Goal: Transaction & Acquisition: Purchase product/service

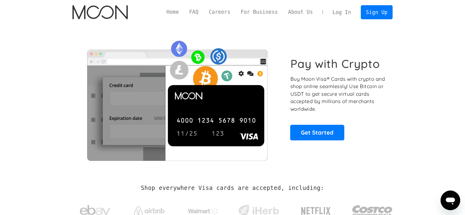
click at [346, 11] on link "Log In" at bounding box center [341, 12] width 29 height 13
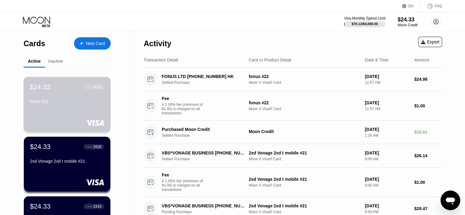
click at [53, 112] on div "$24.33 ● ● ● ● 4010 fonus #22" at bounding box center [67, 104] width 87 height 55
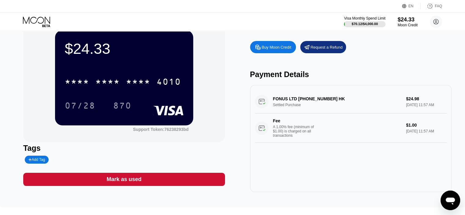
scroll to position [21, 0]
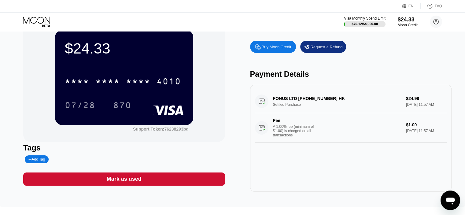
click at [161, 179] on div "Mark as used" at bounding box center [123, 178] width 201 height 13
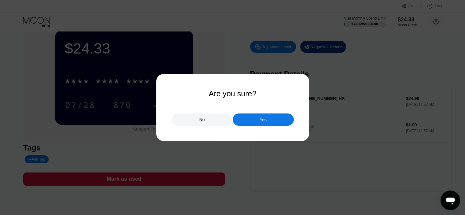
click at [268, 118] on div "Yes" at bounding box center [263, 119] width 61 height 12
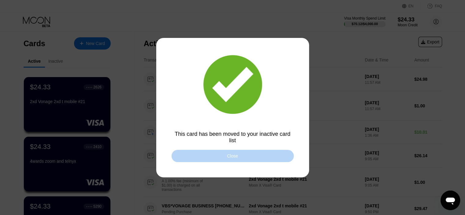
click at [214, 157] on div "Close" at bounding box center [232, 156] width 122 height 12
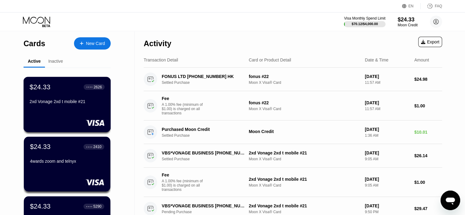
click at [54, 106] on div "2xd Vonage 2xd t mobile #21" at bounding box center [67, 102] width 75 height 7
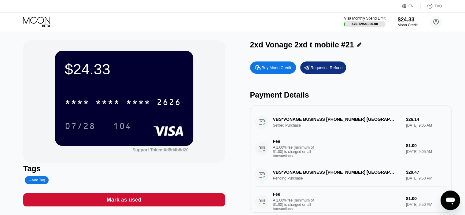
click at [165, 200] on div "Mark as used" at bounding box center [123, 199] width 201 height 13
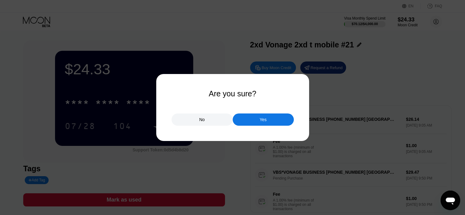
click at [269, 123] on div "Yes" at bounding box center [263, 119] width 61 height 12
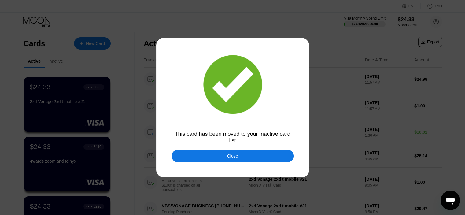
click at [232, 157] on div "Close" at bounding box center [232, 155] width 11 height 5
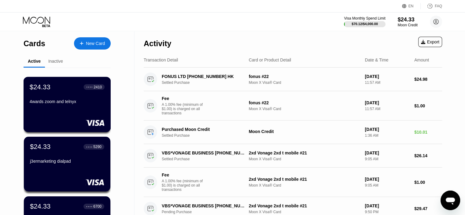
click at [55, 115] on div "$24.33 ● ● ● ● 2410 4wards zoom and telnyx" at bounding box center [67, 104] width 87 height 55
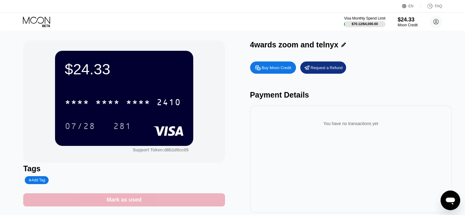
click at [142, 200] on div "Mark as used" at bounding box center [123, 199] width 201 height 13
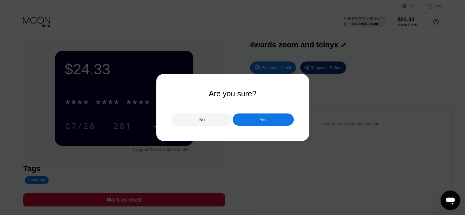
click at [263, 118] on div "Yes" at bounding box center [262, 120] width 7 height 6
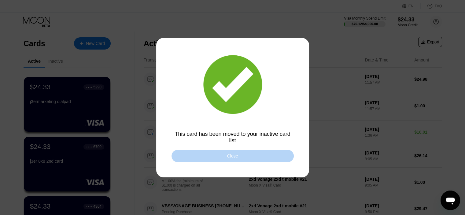
drag, startPoint x: 228, startPoint y: 157, endPoint x: 118, endPoint y: 167, distance: 110.4
click at [228, 157] on div "Close" at bounding box center [232, 155] width 11 height 5
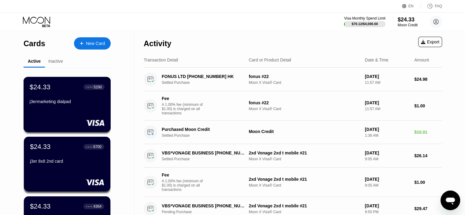
click at [37, 117] on div "$24.33 ● ● ● ● 5290 j3ermarketing dialpad" at bounding box center [67, 104] width 87 height 55
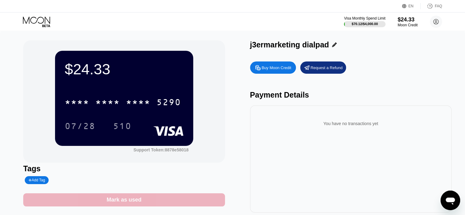
click at [160, 204] on div "Mark as used" at bounding box center [123, 199] width 201 height 13
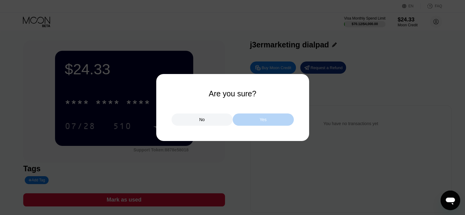
click at [268, 122] on div "Yes" at bounding box center [263, 119] width 61 height 12
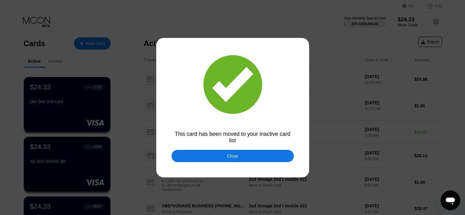
click at [217, 154] on div "Close" at bounding box center [232, 156] width 122 height 12
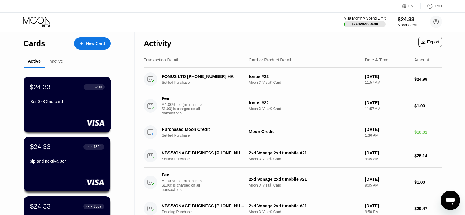
click at [73, 120] on div at bounding box center [67, 123] width 75 height 6
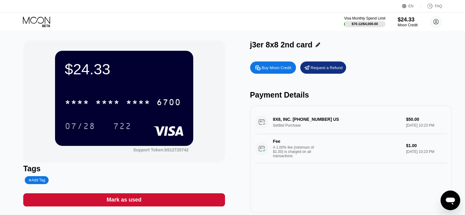
click at [155, 201] on div "Mark as used" at bounding box center [123, 199] width 201 height 13
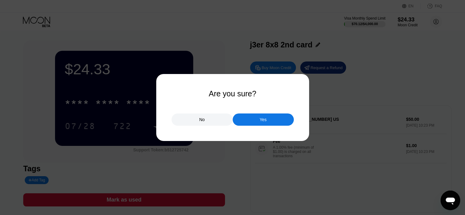
click at [268, 122] on div "Yes" at bounding box center [263, 119] width 61 height 12
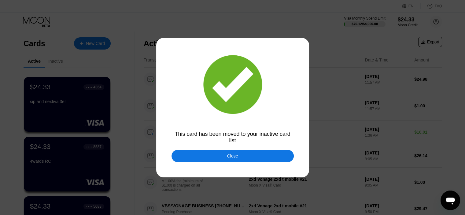
click at [204, 156] on div "Close" at bounding box center [232, 156] width 122 height 12
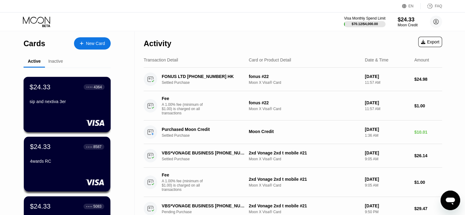
click at [70, 99] on div "$24.33 ● ● ● ● 4364 sip and nextiva 3er" at bounding box center [67, 95] width 75 height 24
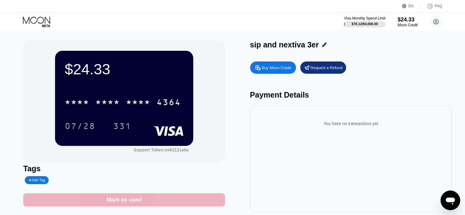
click at [177, 204] on div "Mark as used" at bounding box center [123, 199] width 201 height 13
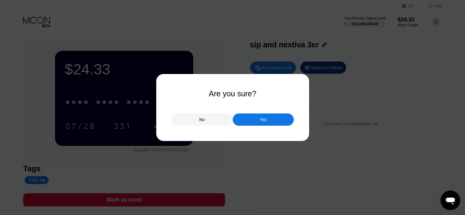
click at [262, 125] on div "Yes" at bounding box center [263, 119] width 61 height 12
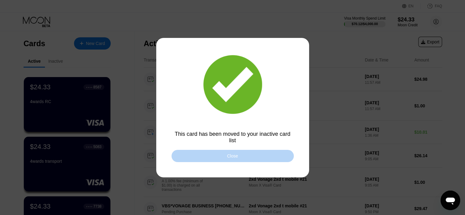
click at [212, 160] on div "Close" at bounding box center [232, 156] width 122 height 12
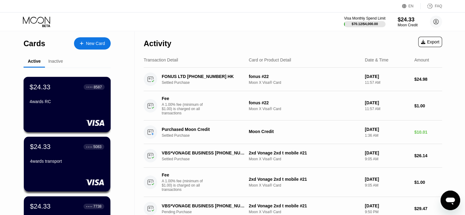
click at [57, 115] on div "$24.33 ● ● ● ● 8587 4wards RC" at bounding box center [67, 104] width 87 height 55
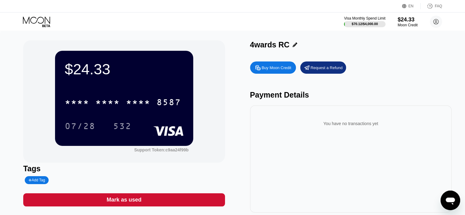
click at [154, 202] on div "Mark as used" at bounding box center [123, 199] width 201 height 13
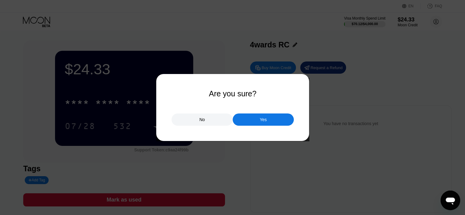
click at [260, 121] on div "Yes" at bounding box center [262, 120] width 7 height 6
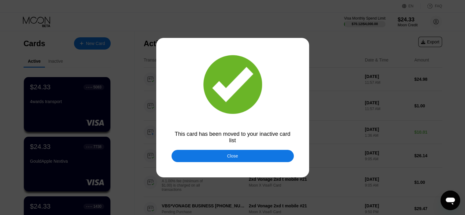
click at [190, 155] on div "Close" at bounding box center [232, 156] width 122 height 12
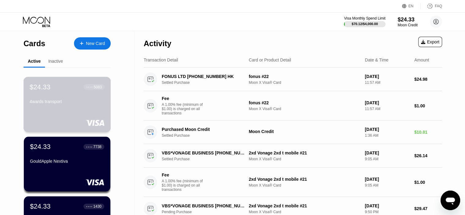
click at [38, 106] on div "4wards transport" at bounding box center [67, 102] width 75 height 7
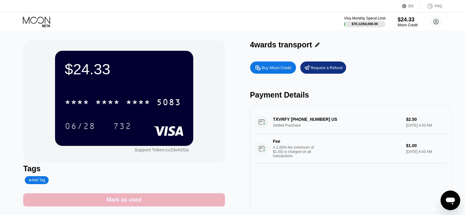
click at [142, 200] on div "Mark as used" at bounding box center [123, 199] width 201 height 13
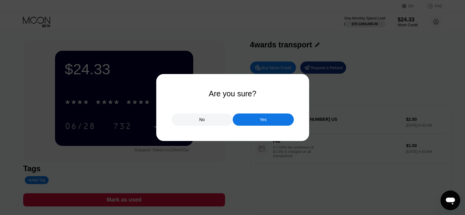
click at [271, 121] on div "Yes" at bounding box center [263, 119] width 61 height 12
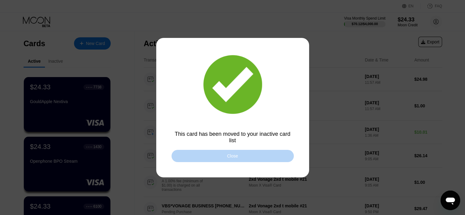
click at [218, 157] on div "Close" at bounding box center [232, 156] width 122 height 12
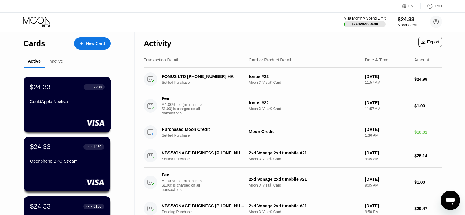
click at [71, 113] on div "$24.33 ● ● ● ● 7738 GouldApple Nextiva" at bounding box center [67, 104] width 87 height 55
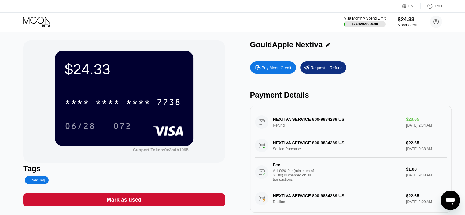
click at [149, 202] on div "Mark as used" at bounding box center [123, 199] width 201 height 13
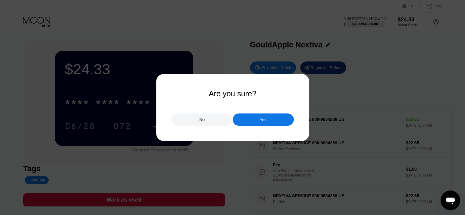
click at [252, 123] on div "Yes" at bounding box center [263, 119] width 61 height 12
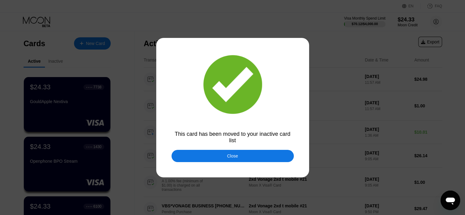
click at [232, 155] on div "Close" at bounding box center [232, 155] width 11 height 5
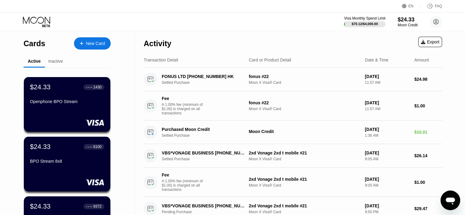
click at [64, 112] on div "$24.33 ● ● ● ● 1430 Openphone BPO Stream" at bounding box center [67, 104] width 86 height 55
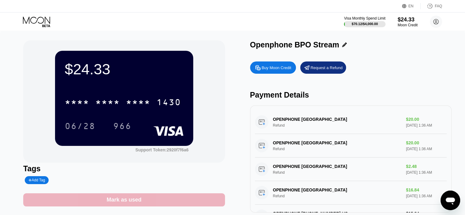
click at [175, 198] on div "Mark as used" at bounding box center [123, 199] width 201 height 13
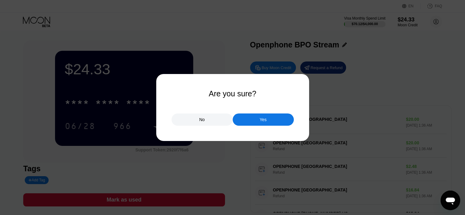
click at [261, 118] on div "Yes" at bounding box center [262, 120] width 7 height 6
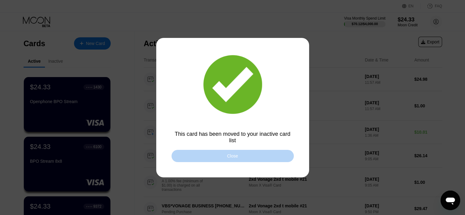
click at [224, 153] on div "Close" at bounding box center [232, 156] width 122 height 12
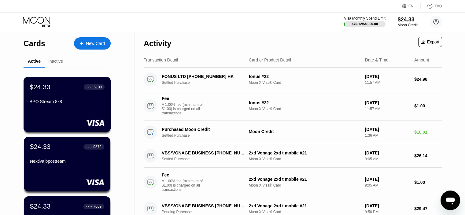
click at [49, 106] on div "BPO Stream 8x8" at bounding box center [67, 102] width 75 height 7
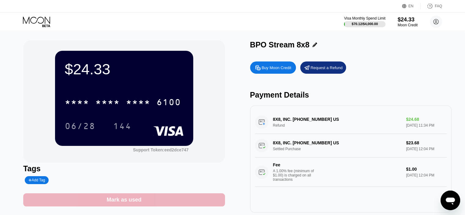
click at [136, 203] on div "Mark as used" at bounding box center [124, 199] width 35 height 7
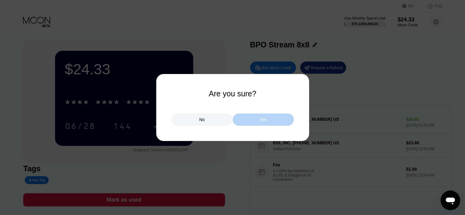
click at [263, 120] on div "Yes" at bounding box center [262, 120] width 7 height 6
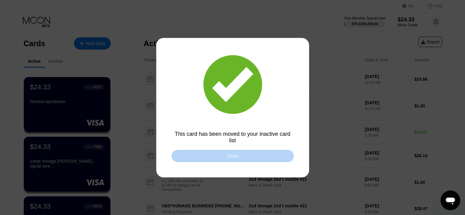
click at [215, 153] on div "Close" at bounding box center [232, 156] width 122 height 12
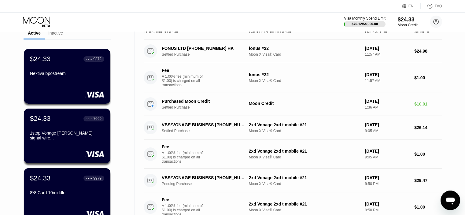
scroll to position [16, 0]
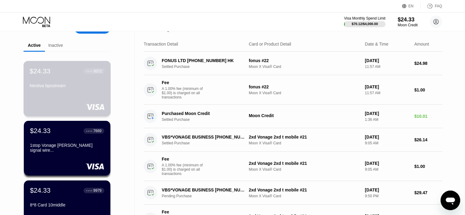
click at [78, 100] on div "$24.33 ● ● ● ● 9372 Nextiva bpostream" at bounding box center [67, 88] width 87 height 55
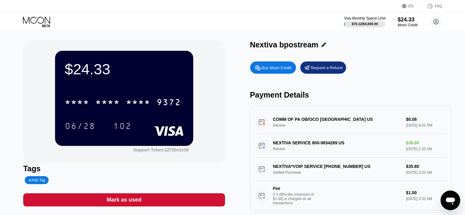
click at [148, 203] on div "Mark as used" at bounding box center [123, 199] width 201 height 13
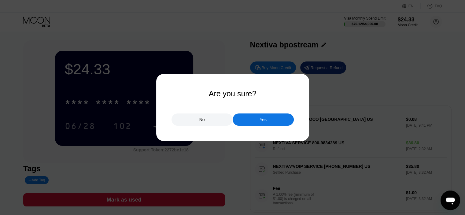
click at [267, 121] on div "Yes" at bounding box center [263, 119] width 61 height 12
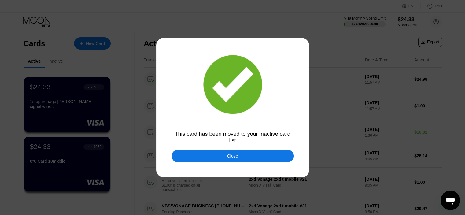
click at [221, 155] on div "Close" at bounding box center [232, 156] width 122 height 12
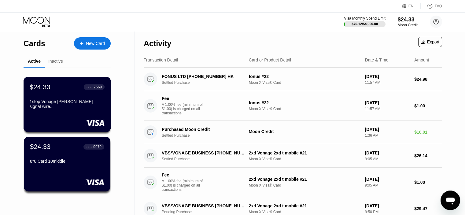
click at [58, 112] on div "$24.33 ● ● ● ● 7669 1stop Vonage gould signal wire..." at bounding box center [67, 104] width 87 height 55
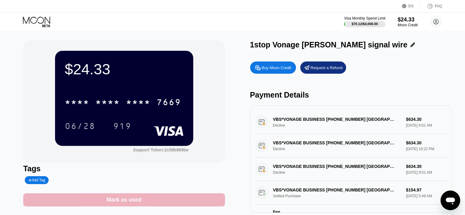
click at [147, 204] on div "Mark as used" at bounding box center [123, 199] width 201 height 13
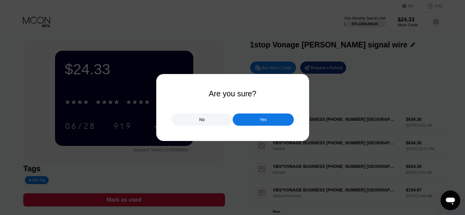
click at [258, 120] on div "Yes" at bounding box center [263, 119] width 61 height 12
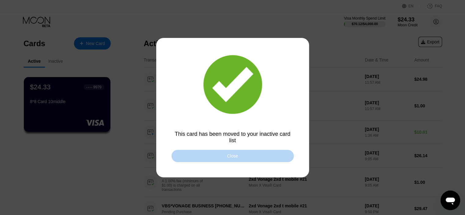
click at [207, 156] on div "Close" at bounding box center [232, 156] width 122 height 12
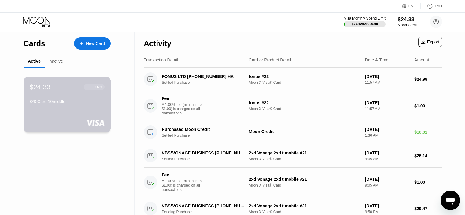
click at [59, 119] on div "$24.33 ● ● ● ● 9979 8*8 Card 10middle" at bounding box center [67, 104] width 87 height 55
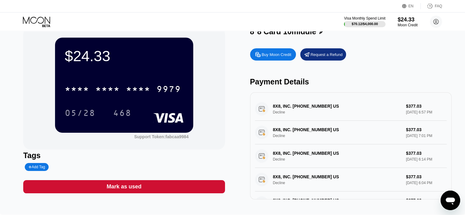
scroll to position [14, 0]
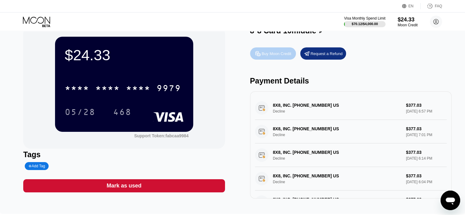
click at [274, 56] on div "Buy Moon Credit" at bounding box center [277, 53] width 30 height 5
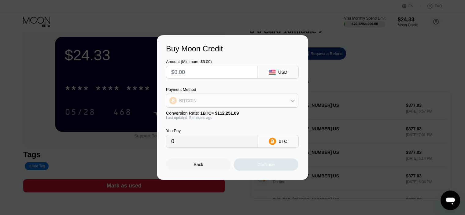
click at [216, 102] on div "BITCOIN" at bounding box center [232, 100] width 132 height 12
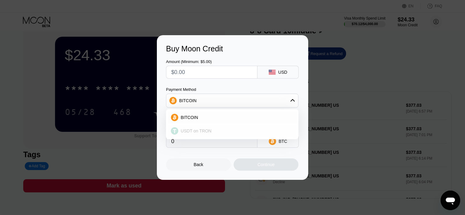
click at [195, 127] on div "USDT on TRON" at bounding box center [232, 131] width 129 height 12
type input "0.00"
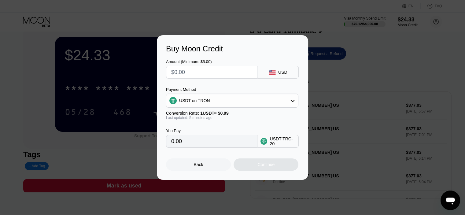
click at [218, 71] on input "text" at bounding box center [211, 72] width 81 height 12
type input "$3"
type input "3.03"
type input "$36"
type input "36.36"
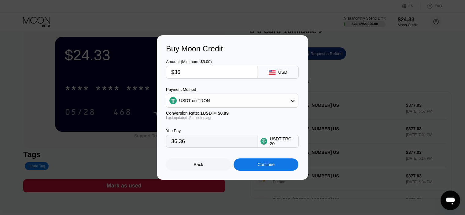
type input "$366"
type input "369.70"
type input "$366"
click at [270, 166] on div "Continue" at bounding box center [265, 164] width 17 height 5
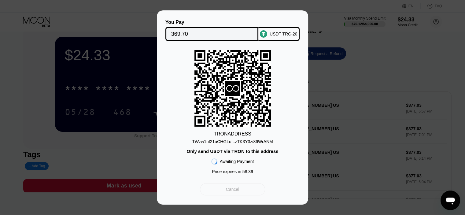
click at [237, 188] on div "Cancel" at bounding box center [232, 189] width 65 height 12
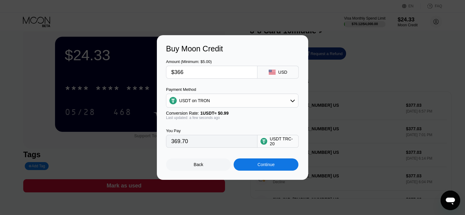
drag, startPoint x: 186, startPoint y: 74, endPoint x: 180, endPoint y: 74, distance: 6.1
click at [180, 74] on input "$366" at bounding box center [211, 72] width 81 height 12
type input "$364"
type input "367.68"
click at [181, 73] on input "$364" at bounding box center [211, 72] width 81 height 12
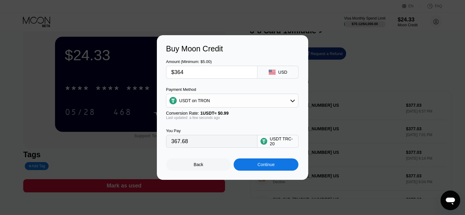
type input "$360"
type input "363.64"
type input "$360"
click at [254, 173] on div "Buy Moon Credit Amount (Minimum: $5.00) $360 USD Payment Method USDT on TRON Co…" at bounding box center [232, 107] width 151 height 145
click at [262, 165] on div "Continue" at bounding box center [265, 164] width 17 height 5
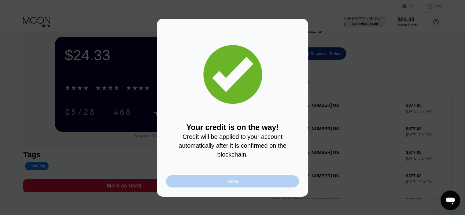
click at [245, 185] on div "Close" at bounding box center [232, 181] width 133 height 12
